Goal: Task Accomplishment & Management: Use online tool/utility

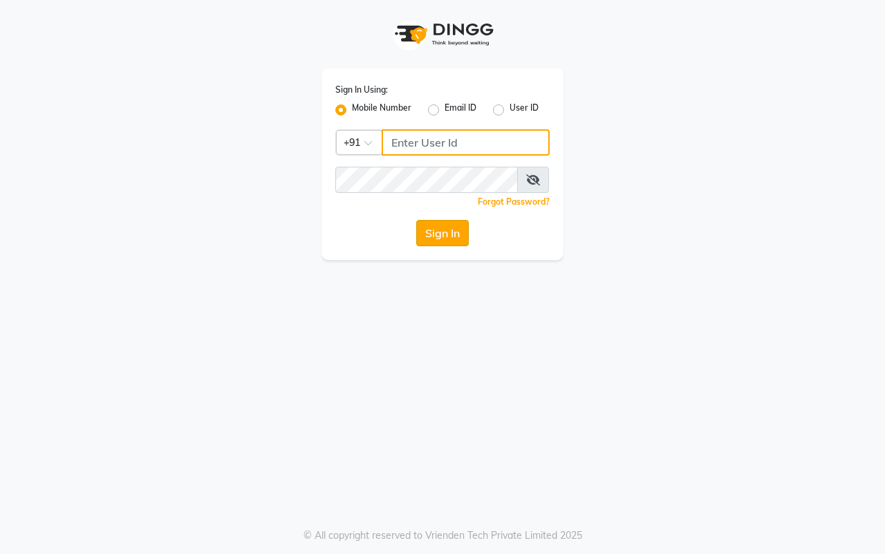
type input "7977738938"
click at [444, 241] on button "Sign In" at bounding box center [442, 233] width 53 height 26
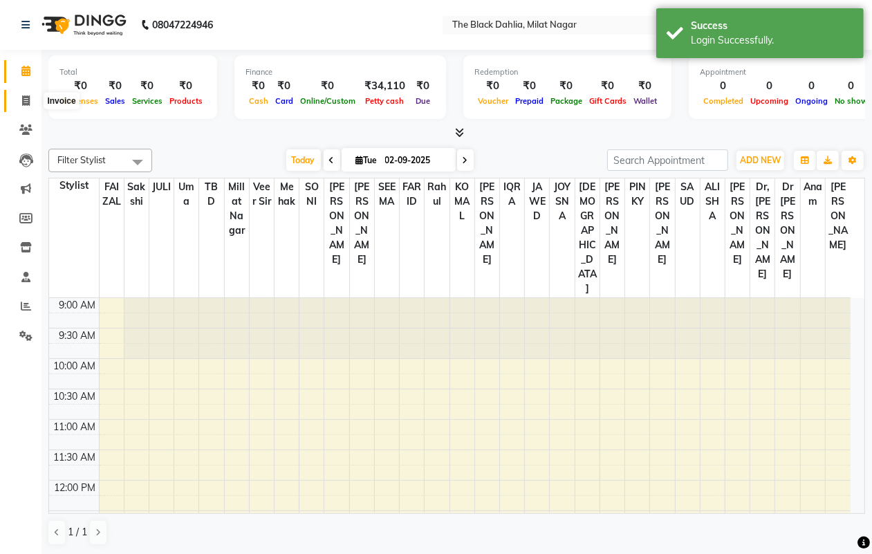
click at [29, 104] on icon at bounding box center [26, 100] width 8 height 10
select select "4335"
select select "service"
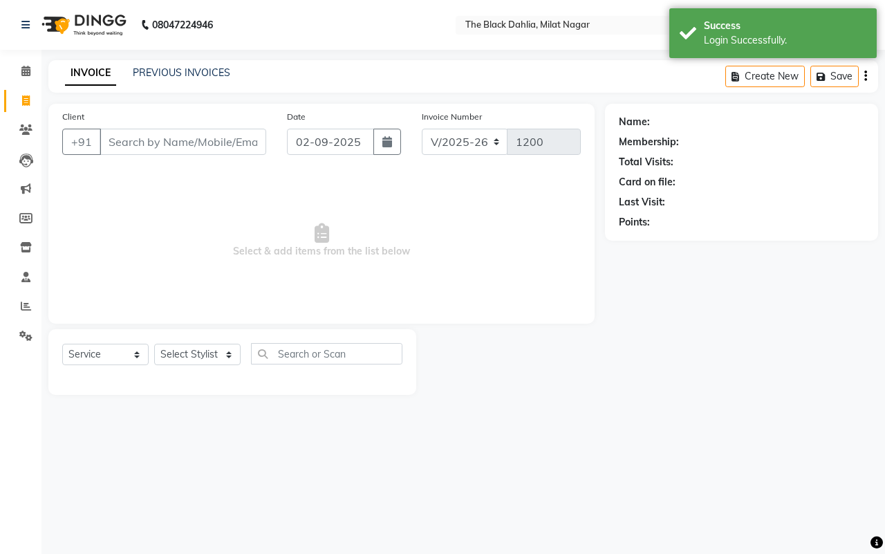
click at [130, 149] on input "Client" at bounding box center [183, 142] width 167 height 26
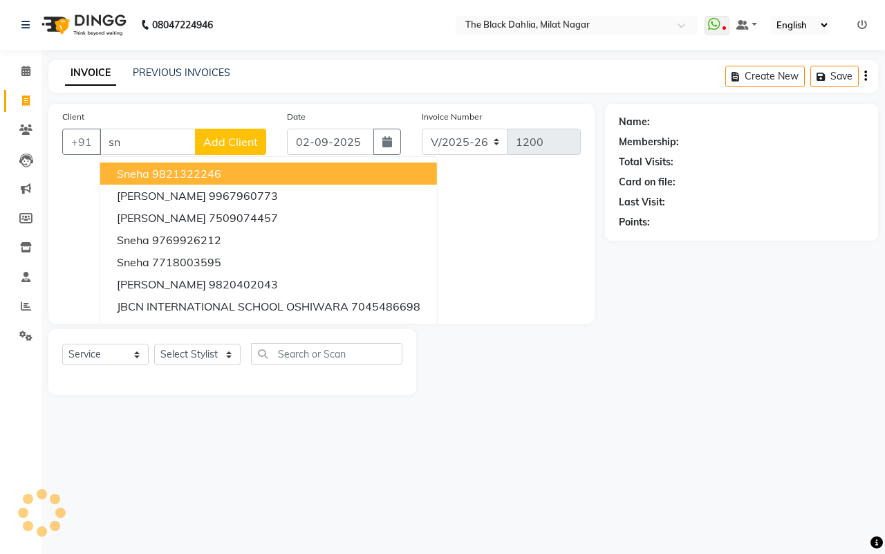
type input "s"
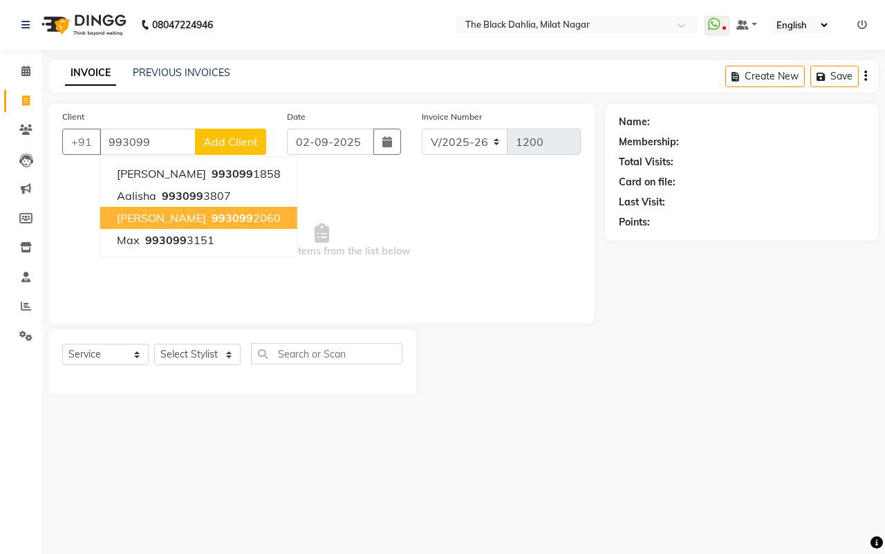
click at [250, 220] on button "[PERSON_NAME] 993099 2060" at bounding box center [198, 218] width 197 height 22
type input "9930992060"
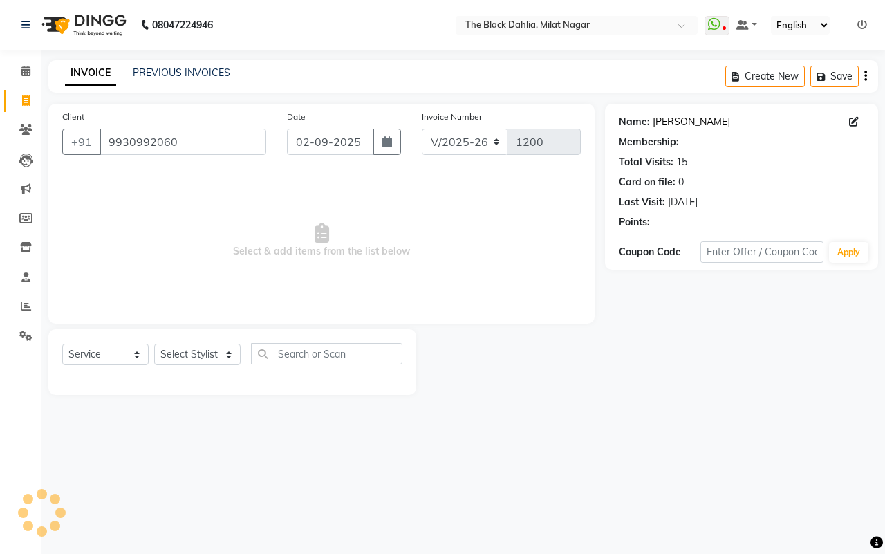
select select "1: Object"
